Goal: Share content: Share content

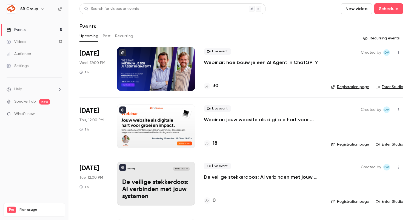
click at [105, 36] on button "Past" at bounding box center [107, 36] width 8 height 9
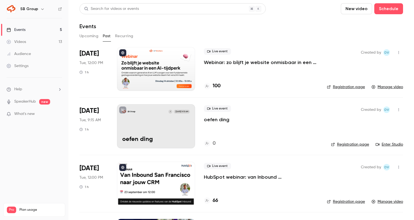
click at [246, 63] on p "Webinar: zo blijft je website onmisbaar in een AI-tijdperk" at bounding box center [261, 62] width 114 height 7
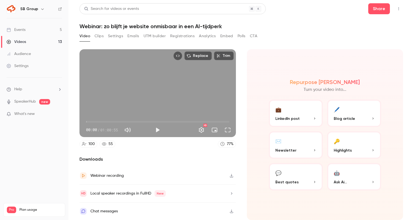
click at [135, 35] on button "Emails" at bounding box center [134, 36] width 12 height 9
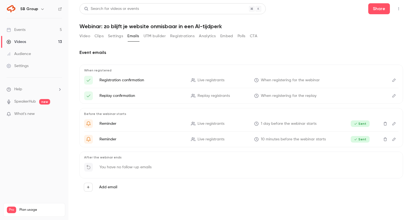
click at [120, 35] on button "Settings" at bounding box center [115, 36] width 15 height 9
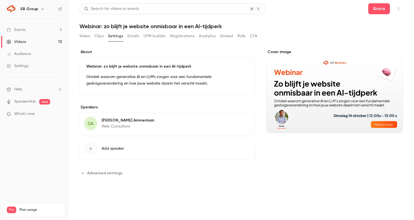
click at [188, 39] on button "Registrations" at bounding box center [182, 36] width 24 height 9
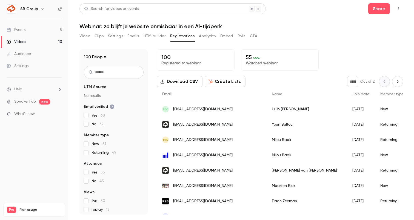
click at [216, 80] on button "Create Lists" at bounding box center [225, 81] width 41 height 11
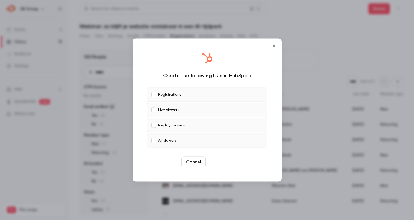
click at [224, 163] on button "Create" at bounding box center [220, 162] width 25 height 11
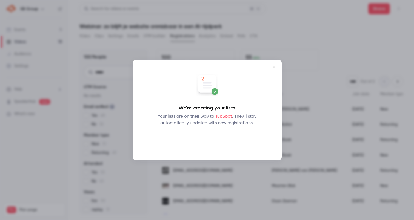
click at [212, 138] on button "Okay" at bounding box center [207, 140] width 20 height 11
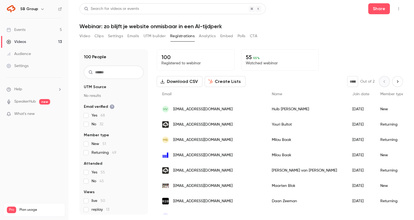
click at [42, 27] on link "Events 5" at bounding box center [34, 30] width 69 height 12
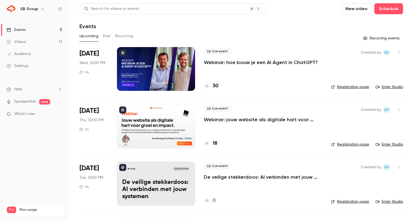
click at [105, 35] on button "Past" at bounding box center [107, 36] width 8 height 9
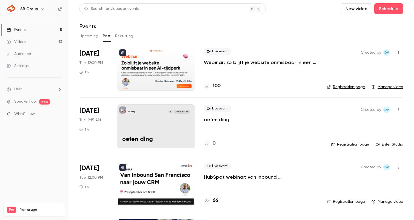
click at [265, 61] on p "Webinar: zo blijft je website onmisbaar in een AI-tijdperk" at bounding box center [261, 62] width 114 height 7
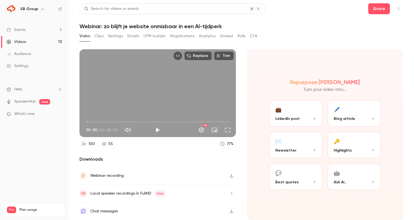
click at [97, 35] on button "Clips" at bounding box center [99, 36] width 9 height 9
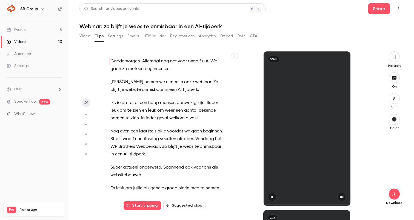
click at [111, 35] on button "Settings" at bounding box center [115, 36] width 15 height 9
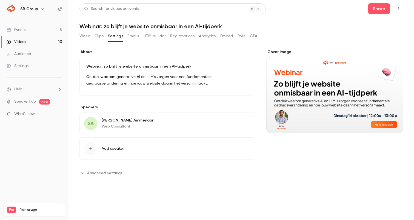
click at [79, 36] on main "**********" at bounding box center [242, 110] width 346 height 220
click at [84, 36] on button "Video" at bounding box center [85, 36] width 11 height 9
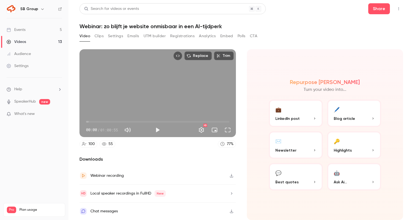
click at [49, 29] on link "Events 5" at bounding box center [34, 30] width 69 height 12
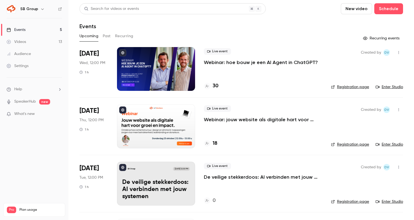
click at [107, 35] on button "Past" at bounding box center [107, 36] width 8 height 9
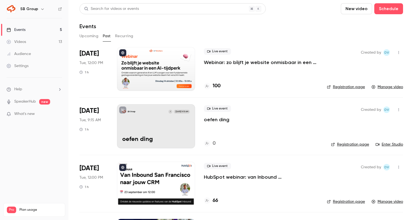
click at [398, 55] on button "button" at bounding box center [399, 52] width 9 height 9
click at [374, 66] on div "Share" at bounding box center [378, 66] width 42 height 5
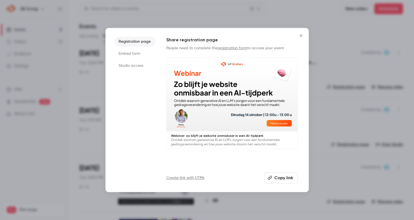
click at [302, 38] on button "Close" at bounding box center [301, 35] width 11 height 11
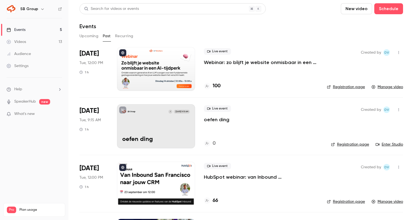
click at [265, 63] on p "Webinar: zo blijft je website onmisbaar in een AI-tijdperk" at bounding box center [261, 62] width 114 height 7
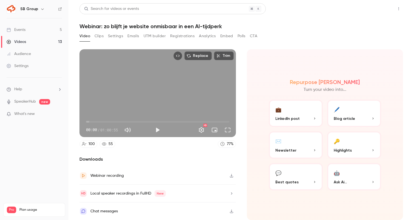
click at [382, 8] on button "Share" at bounding box center [380, 8] width 22 height 11
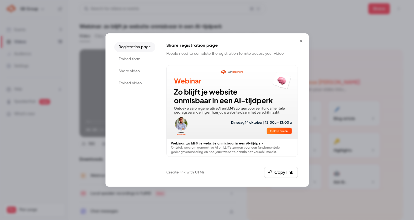
click at [132, 71] on li "Share video" at bounding box center [134, 71] width 41 height 10
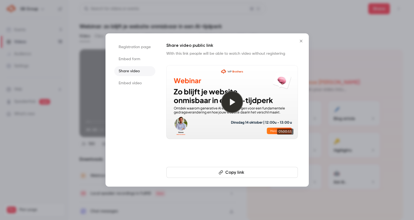
click at [232, 172] on button "Copy link" at bounding box center [232, 172] width 132 height 11
click at [299, 41] on icon "Close" at bounding box center [301, 41] width 7 height 4
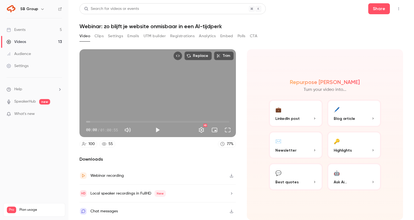
click at [42, 28] on link "Events 5" at bounding box center [34, 30] width 69 height 12
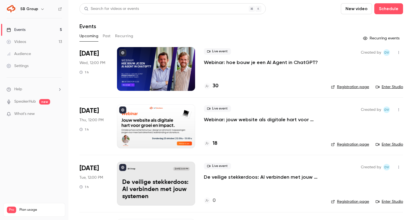
click at [106, 39] on button "Past" at bounding box center [107, 36] width 8 height 9
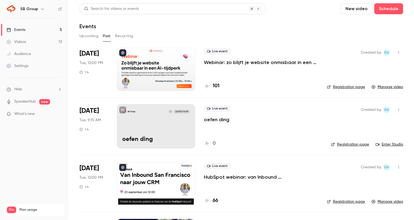
click at [215, 64] on p "Webinar: zo blijft je website onmisbaar in een AI-tijdperk" at bounding box center [261, 62] width 114 height 7
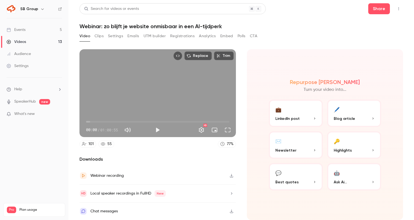
click at [176, 33] on button "Registrations" at bounding box center [182, 36] width 24 height 9
